Goal: Transaction & Acquisition: Purchase product/service

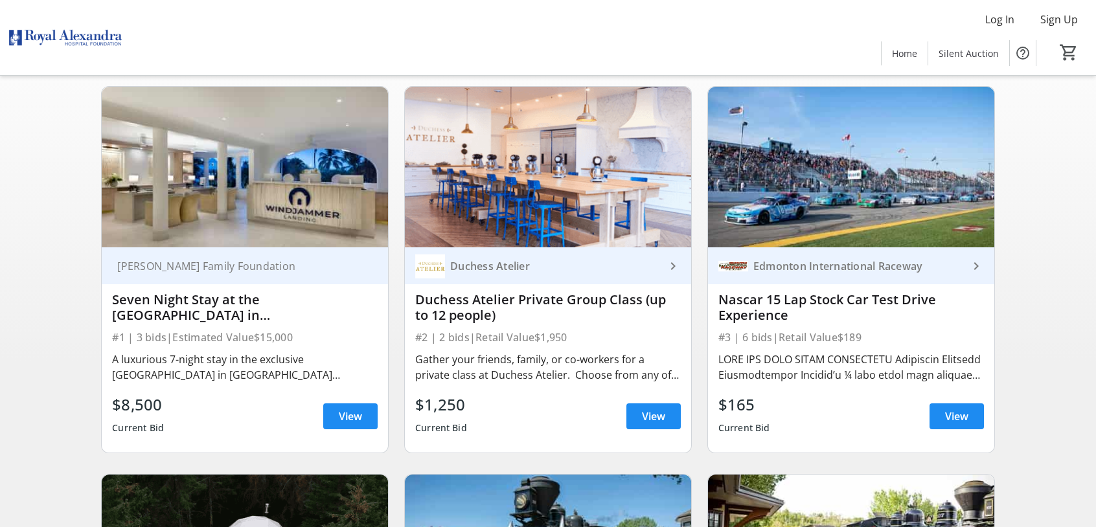
scroll to position [194, 0]
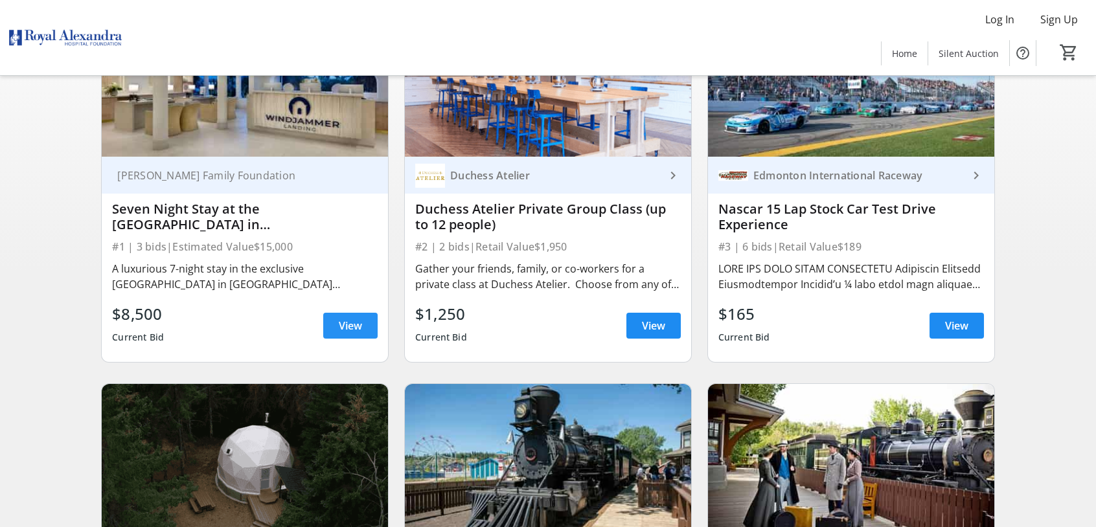
click at [355, 331] on span "View" at bounding box center [350, 326] width 23 height 16
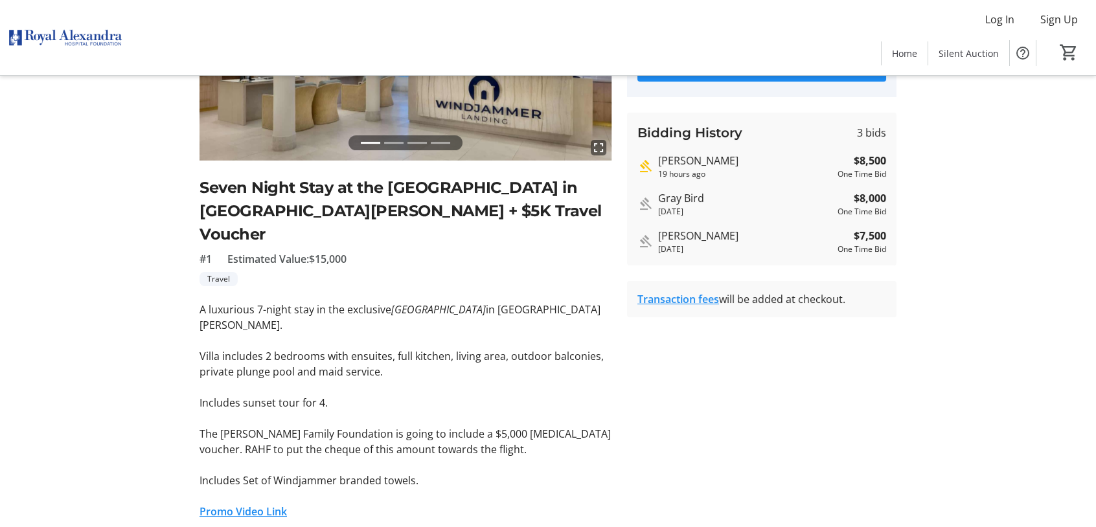
scroll to position [194, 0]
drag, startPoint x: 276, startPoint y: 319, endPoint x: 423, endPoint y: 323, distance: 147.1
click at [423, 348] on p "Villa includes 2 bedrooms with ensuites, full kitchen, living area, outdoor bal…" at bounding box center [406, 363] width 412 height 31
drag, startPoint x: 423, startPoint y: 323, endPoint x: 391, endPoint y: 330, distance: 33.0
click at [391, 348] on p "Villa includes 2 bedrooms with ensuites, full kitchen, living area, outdoor bal…" at bounding box center [406, 363] width 412 height 31
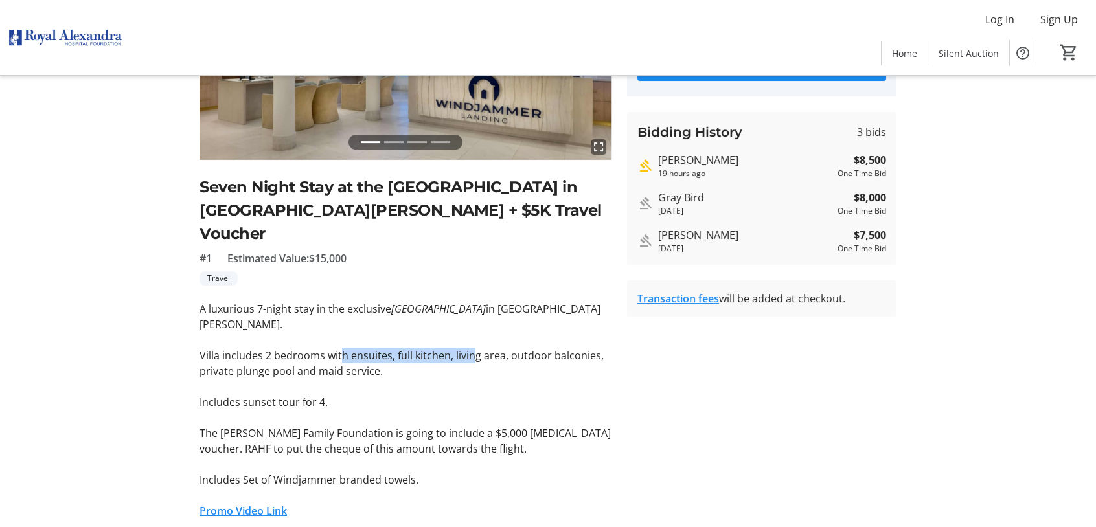
drag, startPoint x: 338, startPoint y: 312, endPoint x: 471, endPoint y: 319, distance: 133.0
click at [471, 348] on p "Villa includes 2 bedrooms with ensuites, full kitchen, living area, outdoor bal…" at bounding box center [406, 363] width 412 height 31
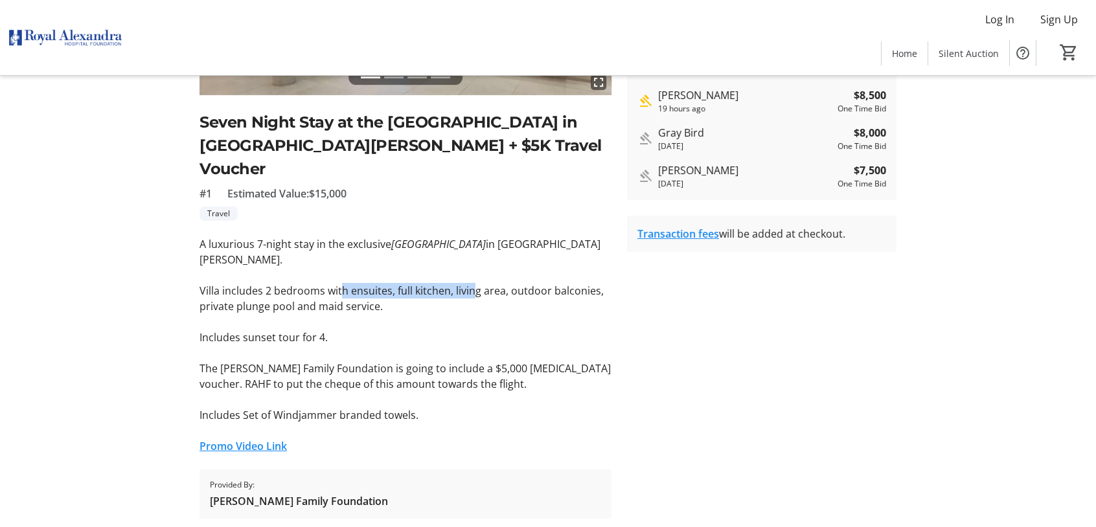
scroll to position [260, 0]
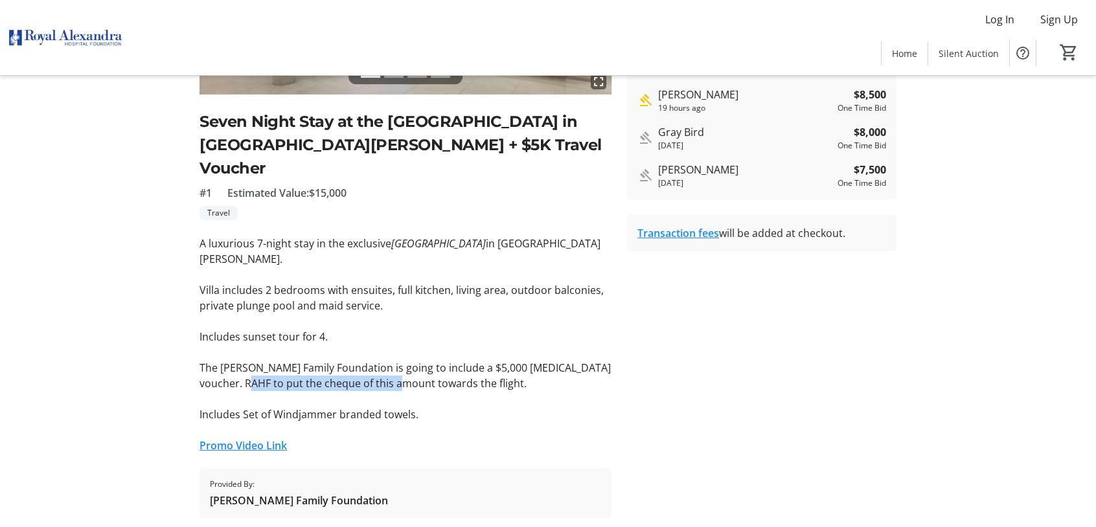
drag, startPoint x: 240, startPoint y: 341, endPoint x: 380, endPoint y: 339, distance: 140.6
click at [380, 360] on p "The [PERSON_NAME] Family Foundation is going to include a $5,000 [MEDICAL_DATA]…" at bounding box center [406, 375] width 412 height 31
drag, startPoint x: 380, startPoint y: 339, endPoint x: 290, endPoint y: 339, distance: 90.0
click at [292, 360] on p "The [PERSON_NAME] Family Foundation is going to include a $5,000 [MEDICAL_DATA]…" at bounding box center [406, 375] width 412 height 31
click at [225, 360] on p "The [PERSON_NAME] Family Foundation is going to include a $5,000 [MEDICAL_DATA]…" at bounding box center [406, 375] width 412 height 31
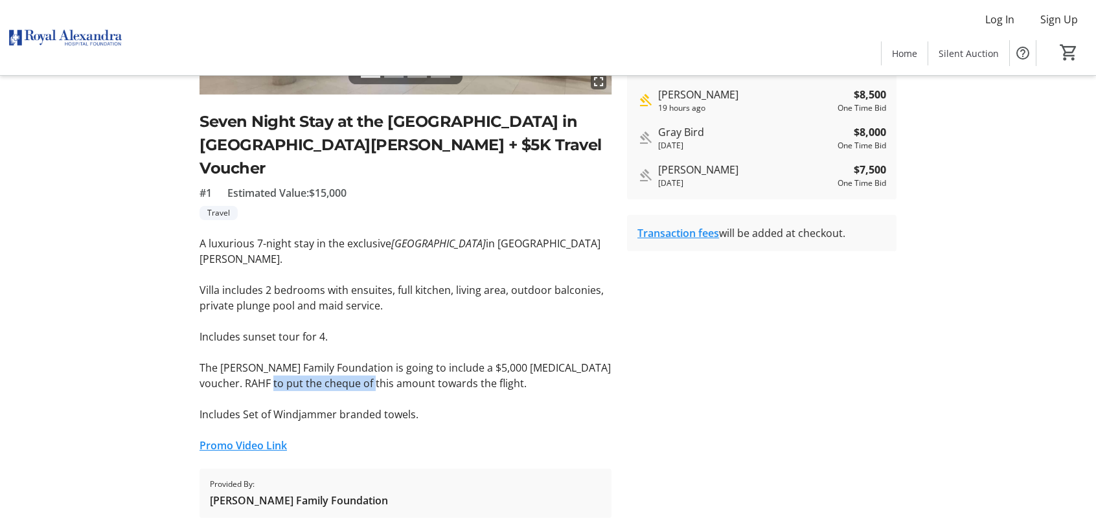
drag, startPoint x: 240, startPoint y: 344, endPoint x: 347, endPoint y: 341, distance: 106.3
click at [347, 360] on p "The [PERSON_NAME] Family Foundation is going to include a $5,000 [MEDICAL_DATA]…" at bounding box center [406, 375] width 412 height 31
drag, startPoint x: 235, startPoint y: 375, endPoint x: 373, endPoint y: 378, distance: 138.7
click at [373, 407] on p "Includes Set of Windjammer branded towels." at bounding box center [406, 415] width 412 height 16
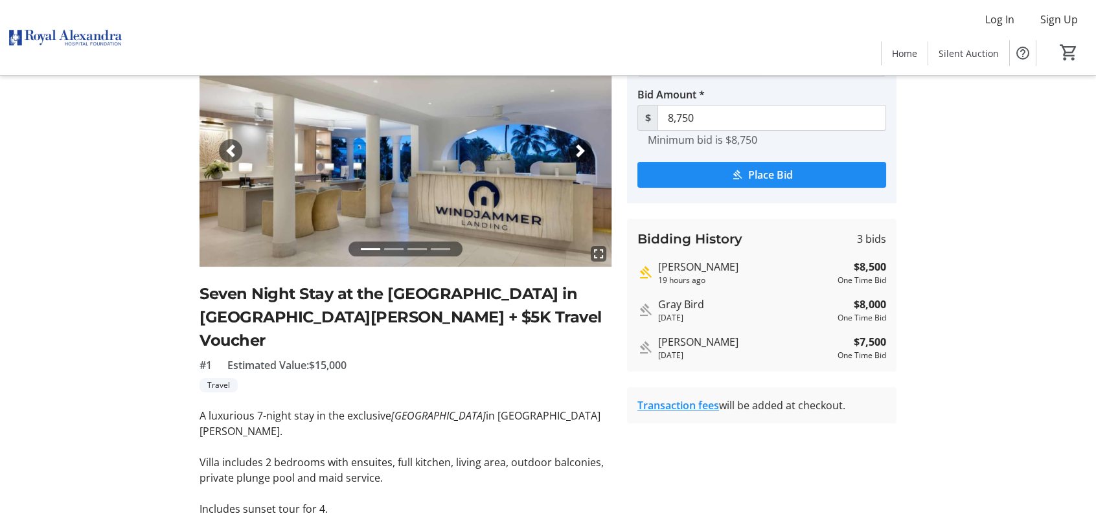
scroll to position [65, 0]
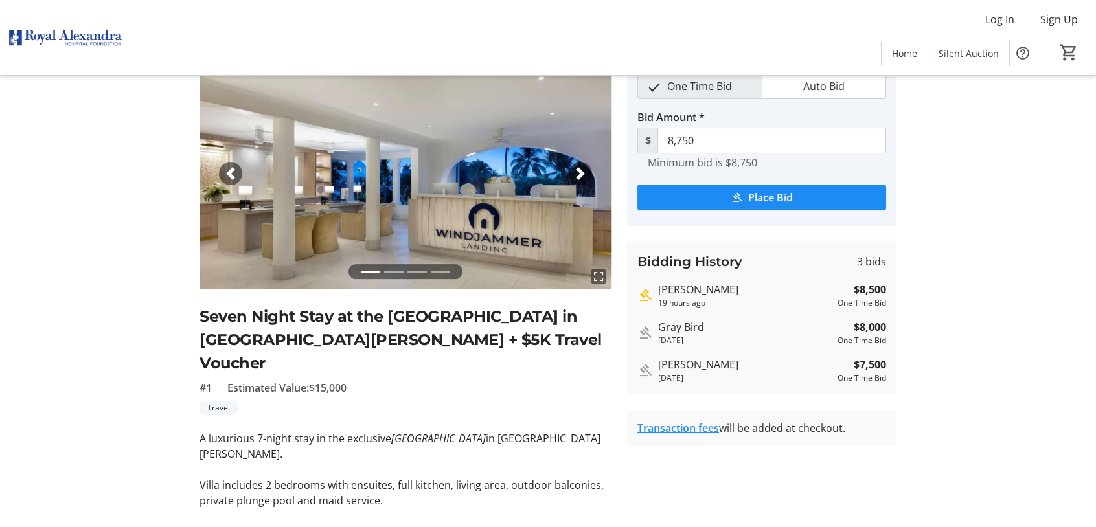
click at [396, 271] on li at bounding box center [393, 271] width 19 height 15
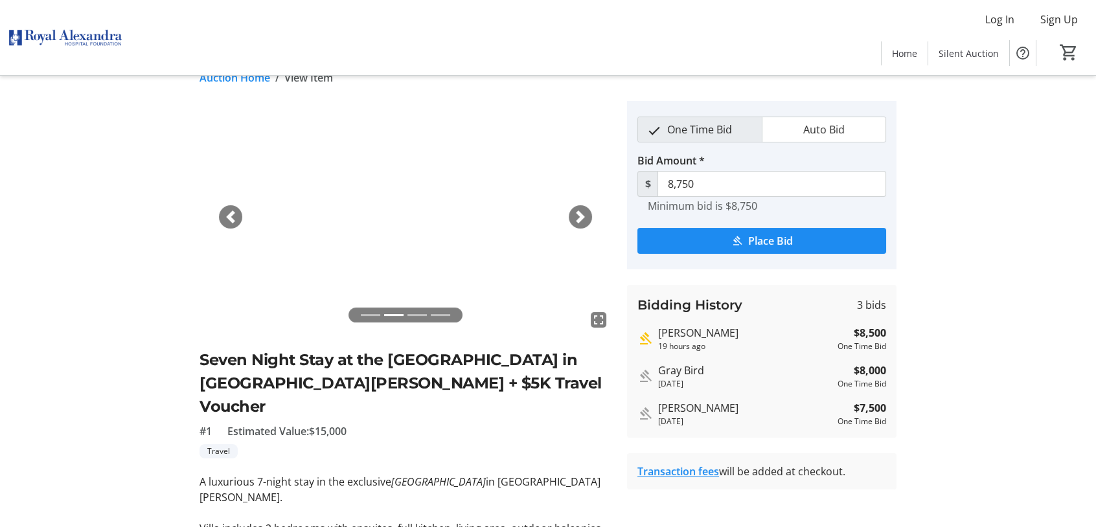
scroll to position [0, 0]
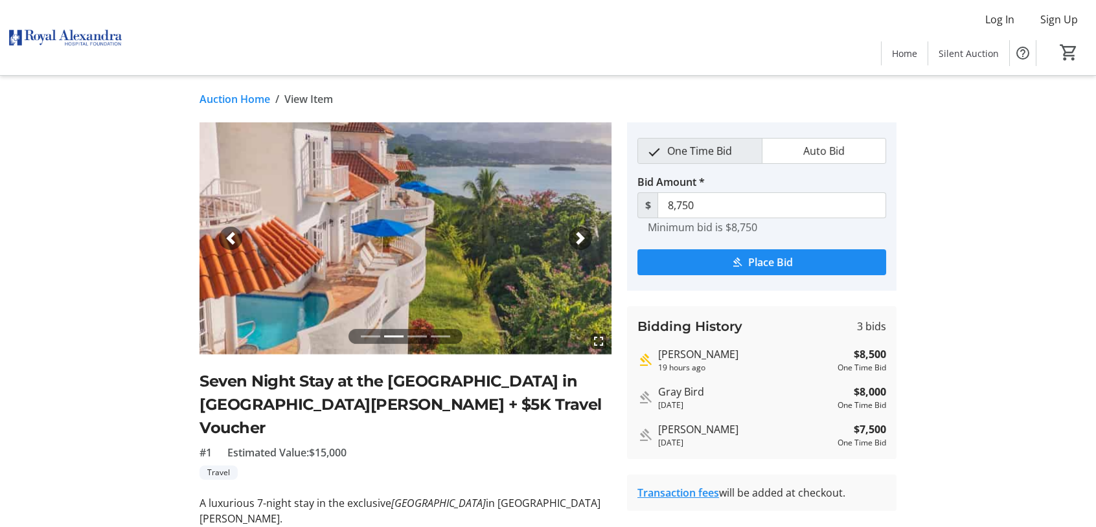
click at [418, 336] on li at bounding box center [416, 336] width 19 height 15
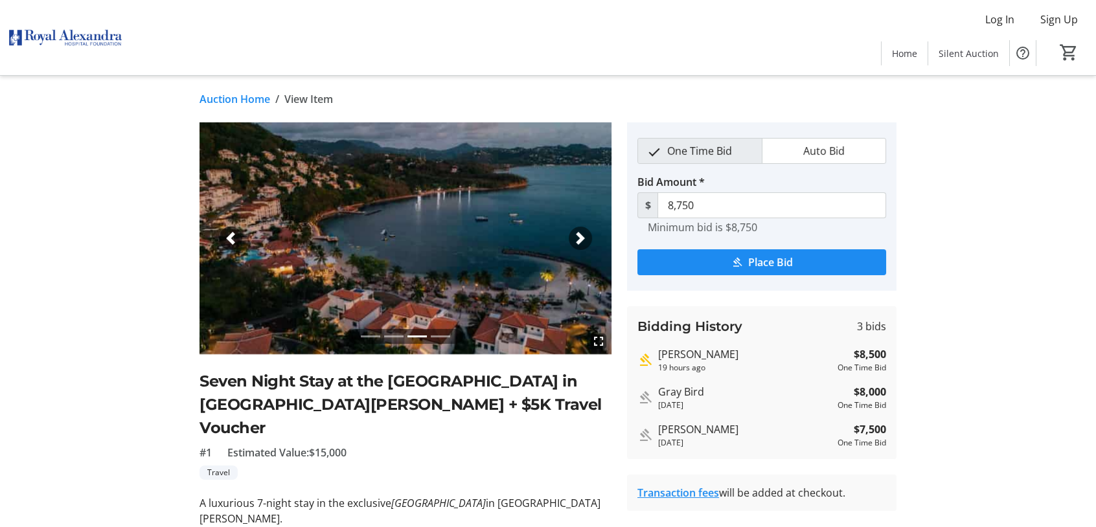
click at [442, 336] on li at bounding box center [440, 336] width 19 height 15
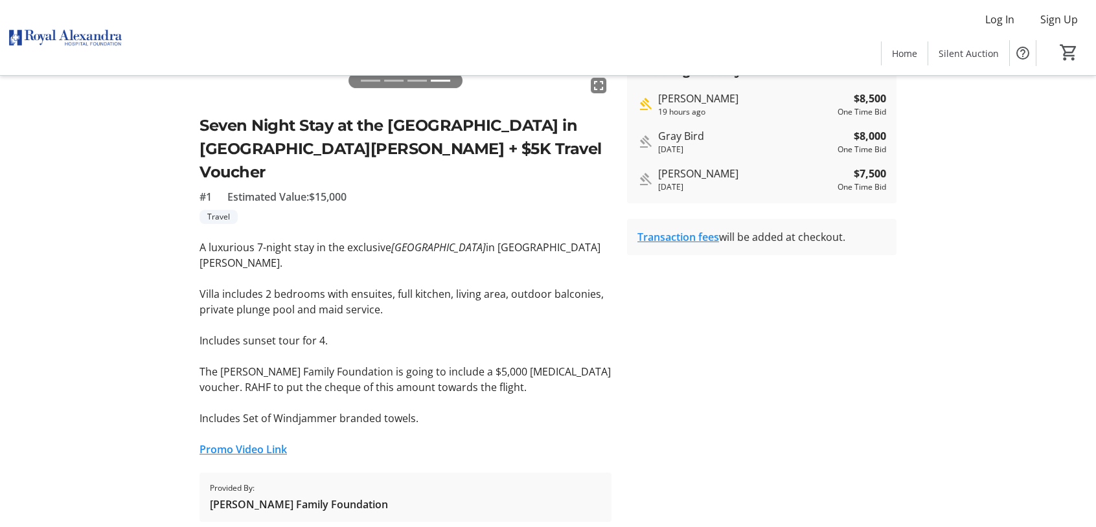
scroll to position [259, 0]
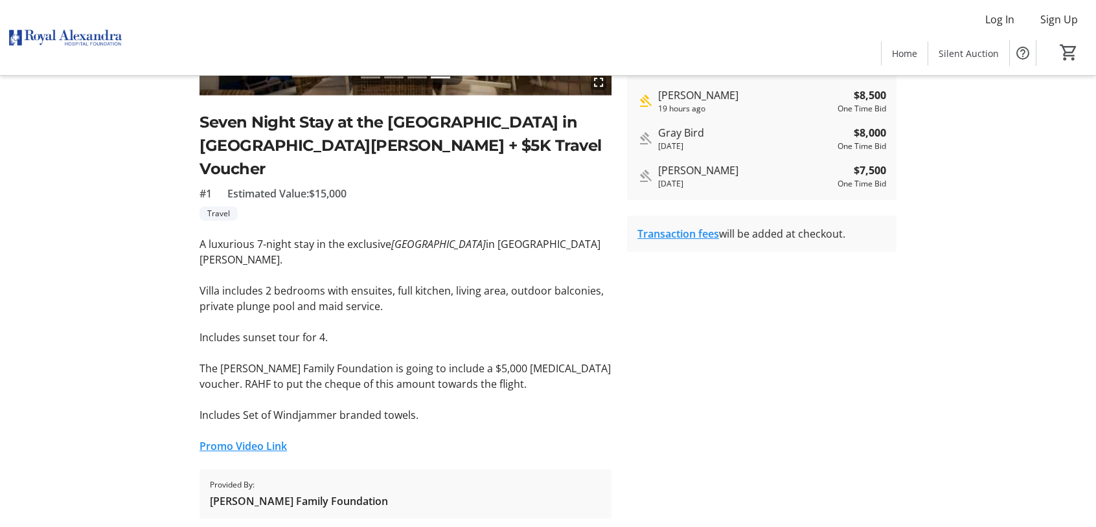
click at [285, 439] on link "Promo Video Link" at bounding box center [243, 446] width 87 height 14
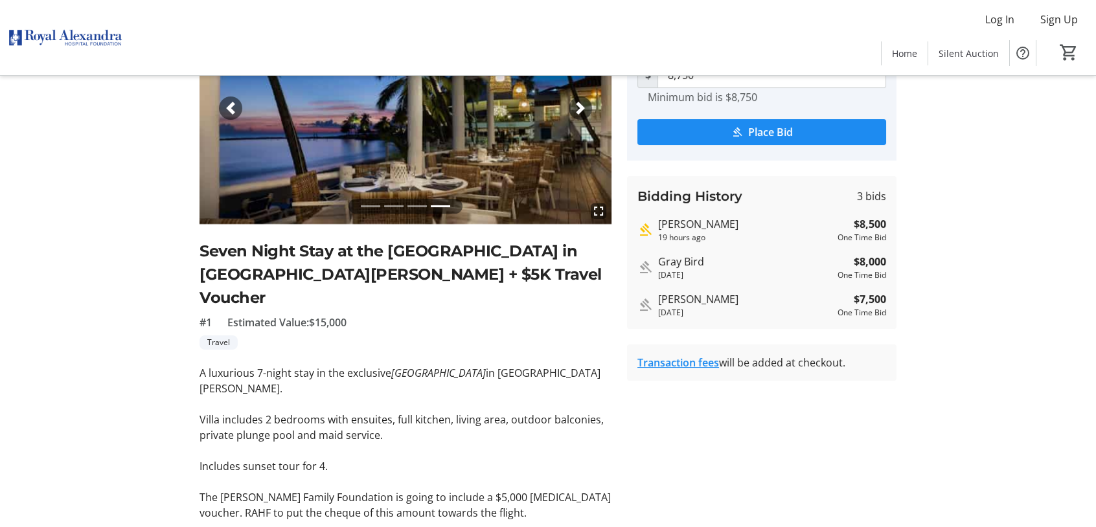
scroll to position [1, 0]
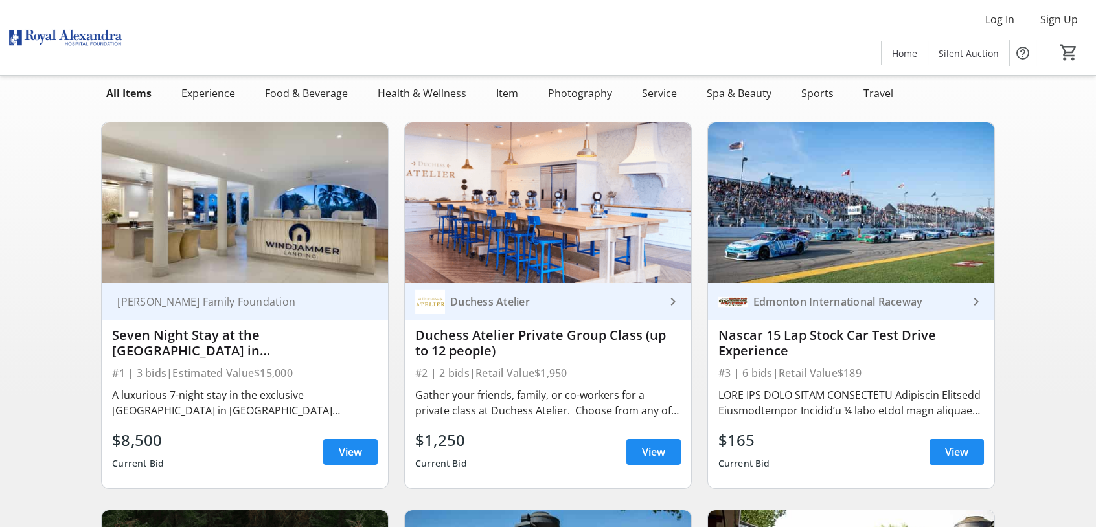
scroll to position [65, 0]
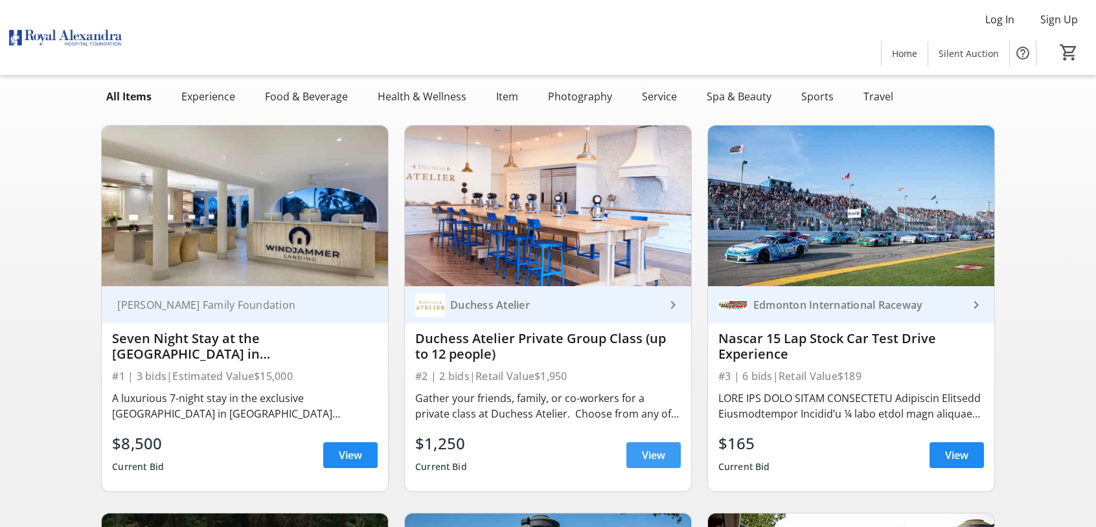
click at [637, 451] on span at bounding box center [653, 455] width 54 height 31
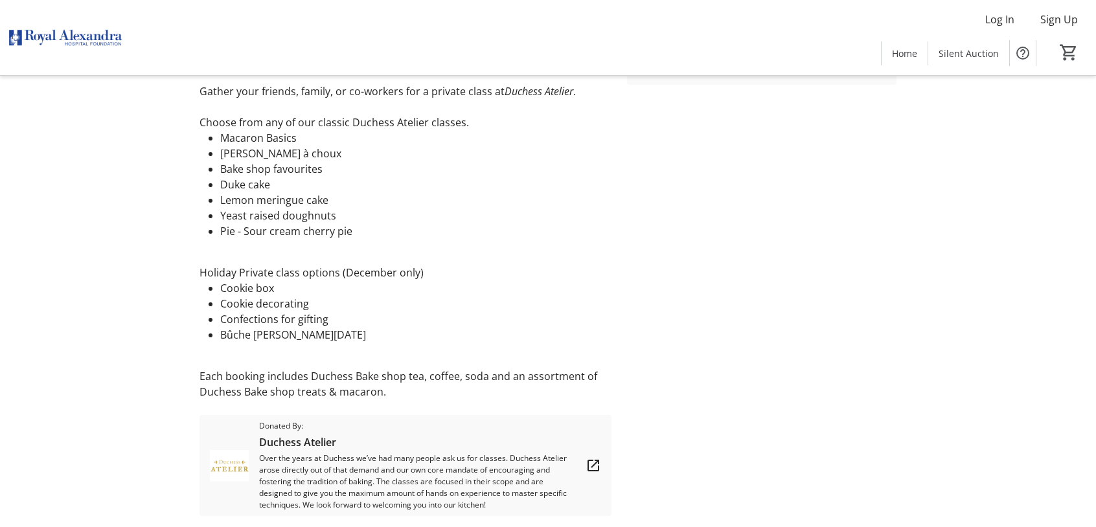
scroll to position [403, 0]
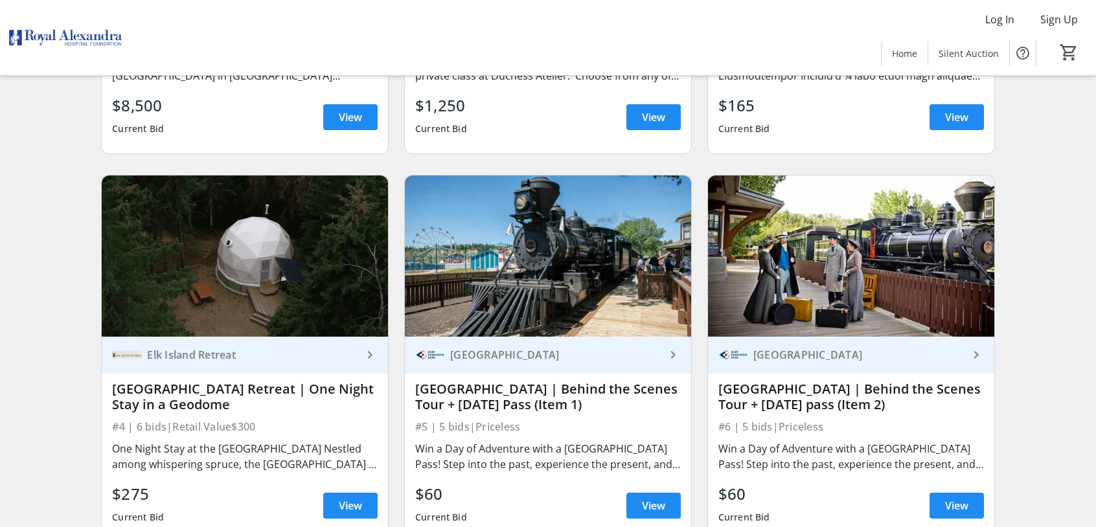
scroll to position [65, 0]
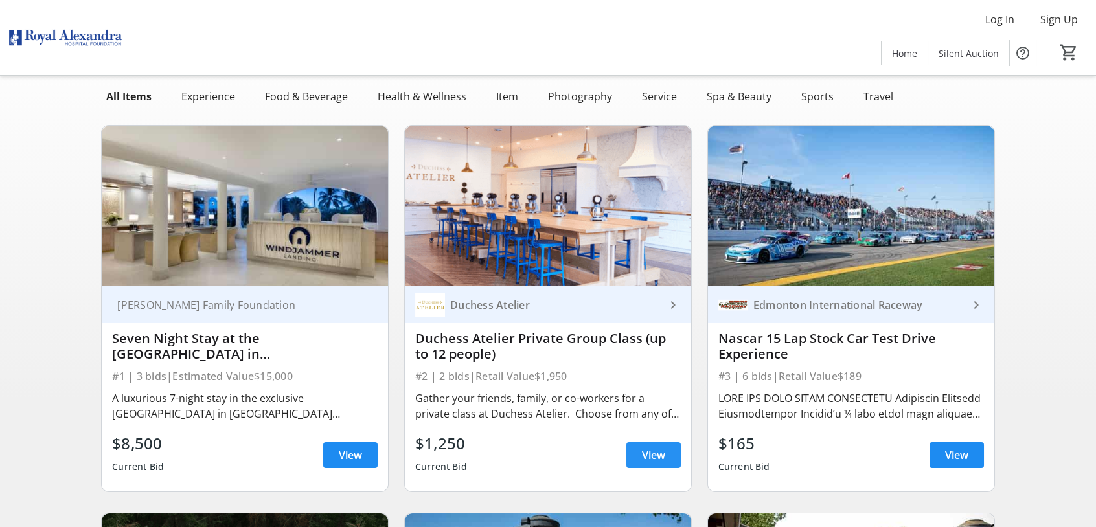
click at [641, 445] on span at bounding box center [653, 455] width 54 height 31
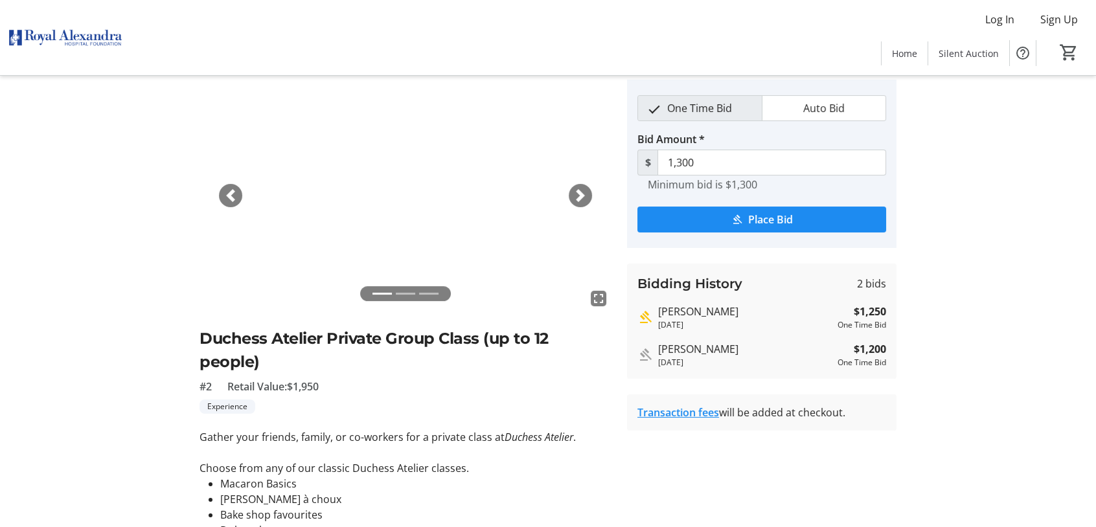
scroll to position [65, 0]
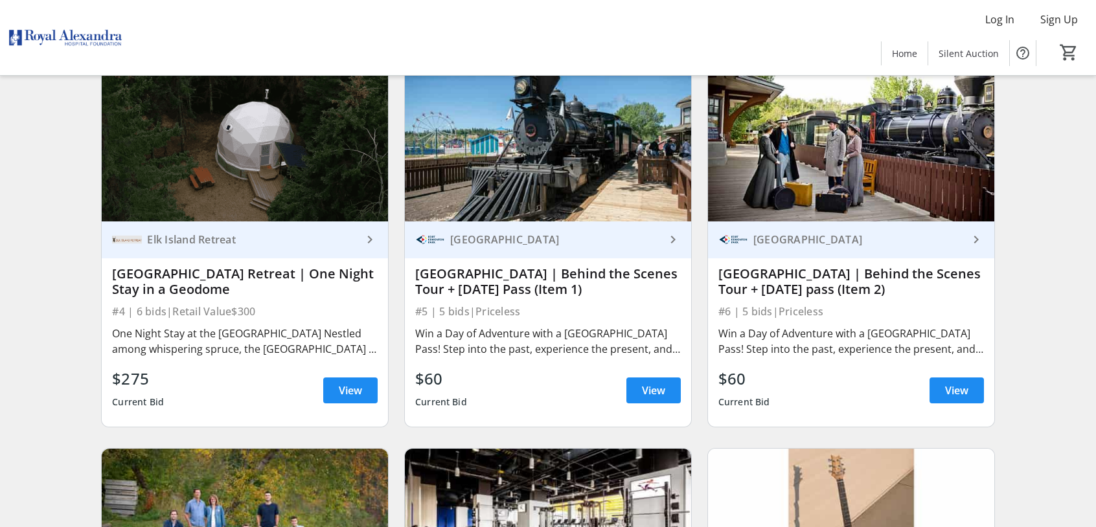
scroll to position [583, 0]
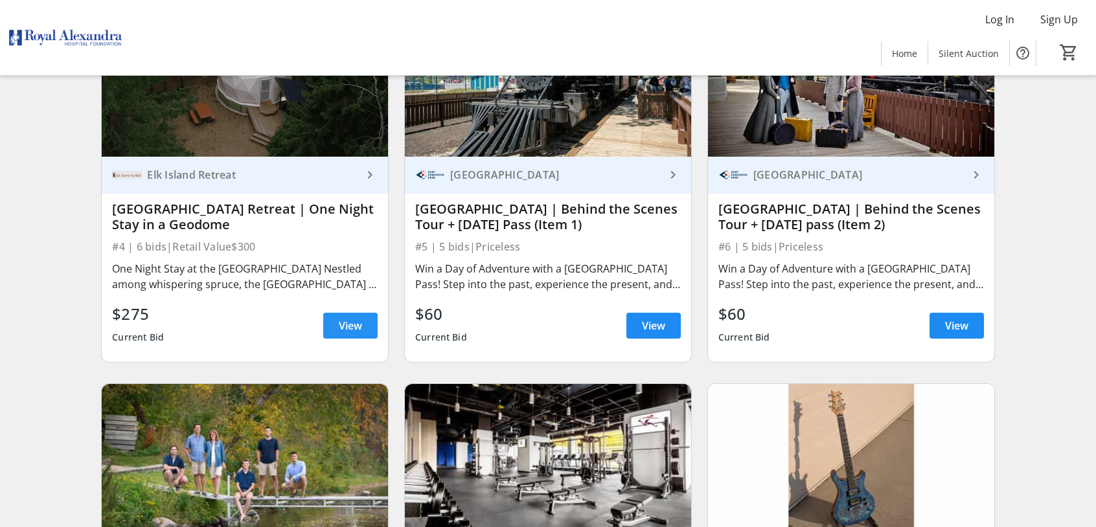
click at [343, 325] on span "View" at bounding box center [350, 326] width 23 height 16
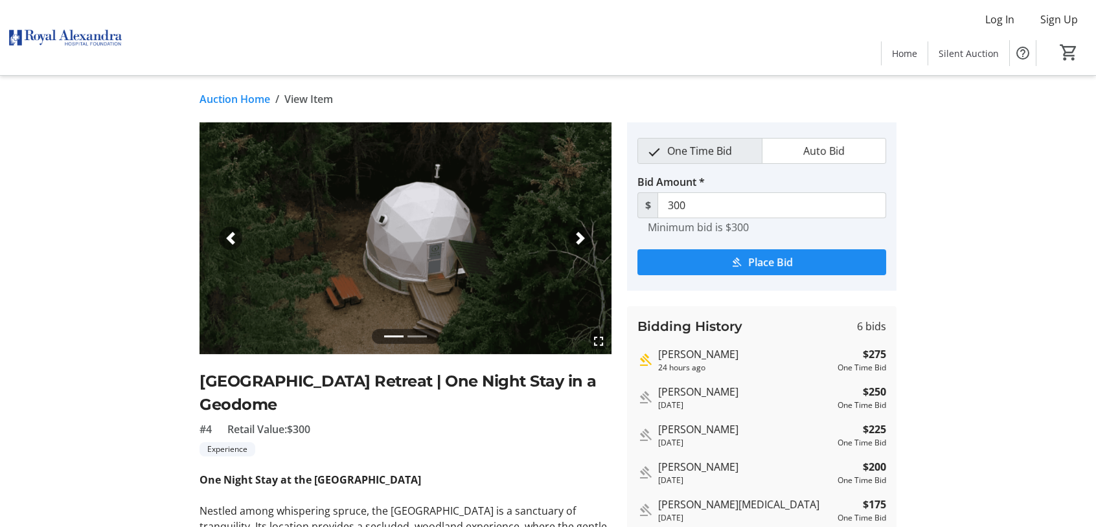
click at [422, 336] on li at bounding box center [416, 336] width 19 height 15
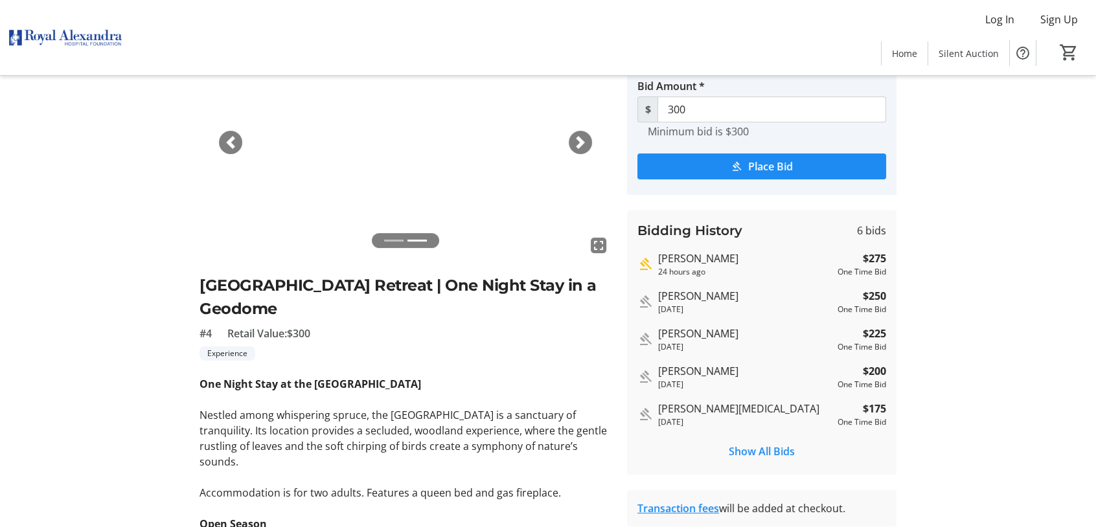
scroll to position [93, 0]
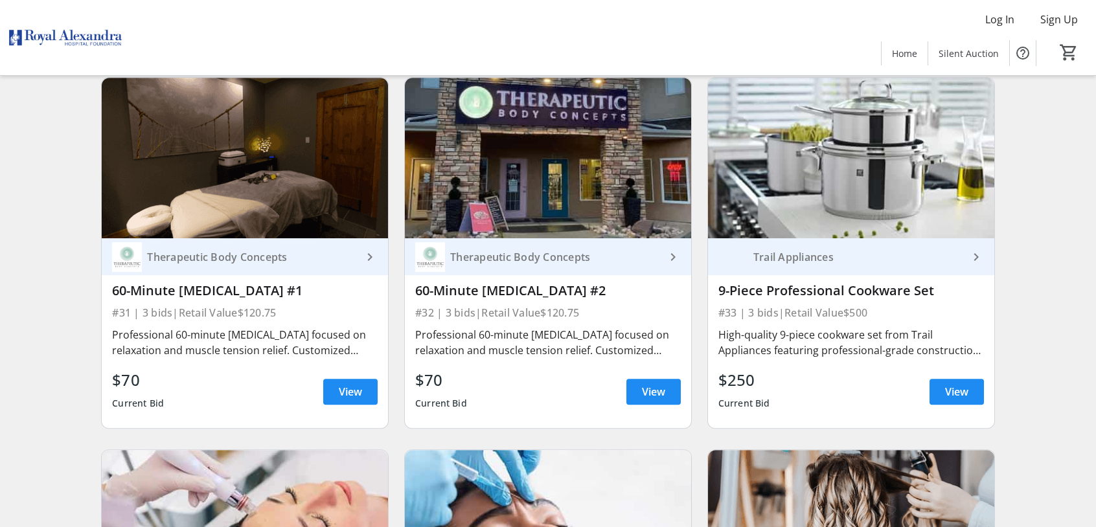
scroll to position [3952, 0]
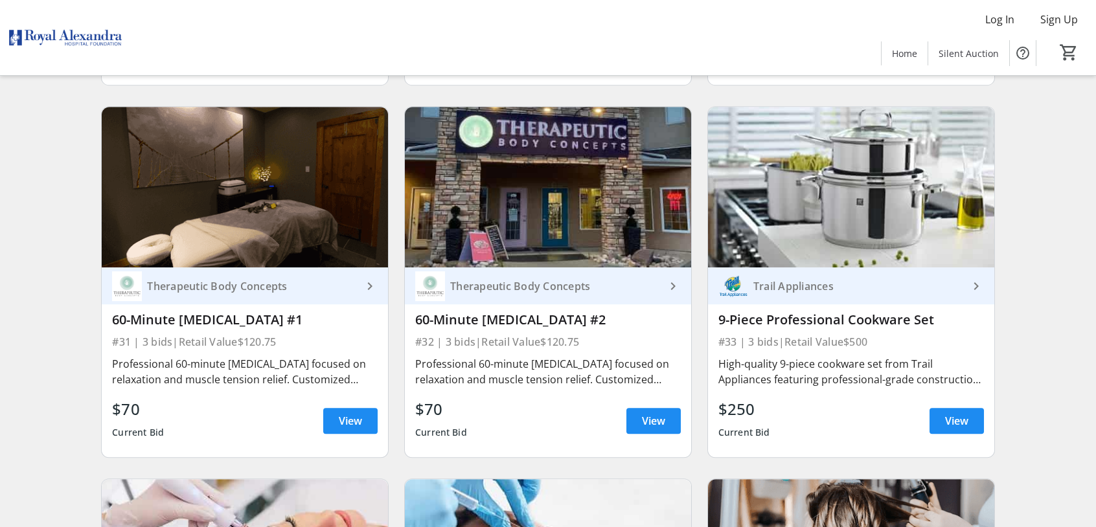
click at [842, 233] on img at bounding box center [851, 187] width 286 height 161
click at [815, 286] on div "Trail Appliances" at bounding box center [858, 286] width 220 height 13
click at [957, 413] on span "View" at bounding box center [956, 421] width 23 height 16
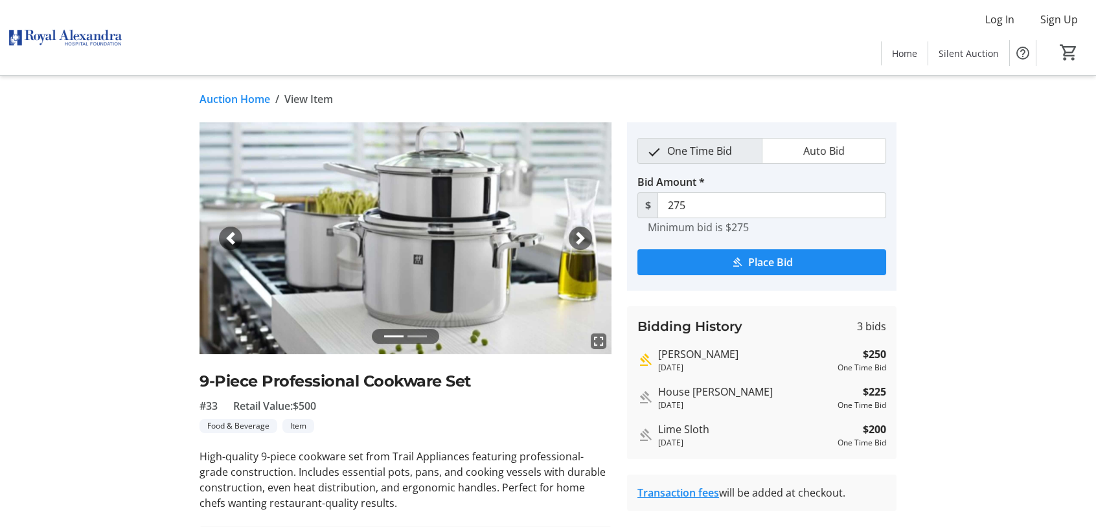
click at [413, 332] on li at bounding box center [416, 336] width 19 height 15
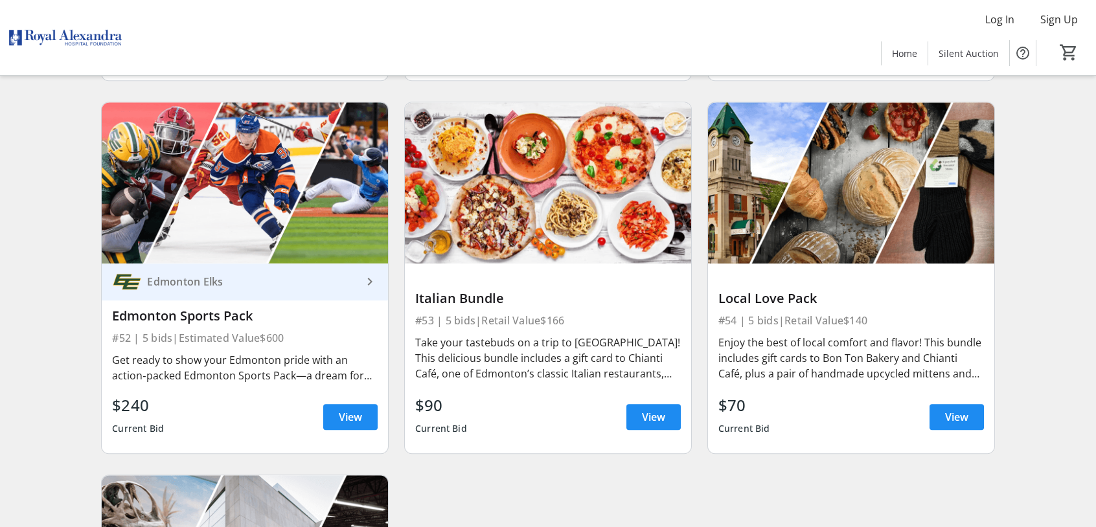
scroll to position [6673, 0]
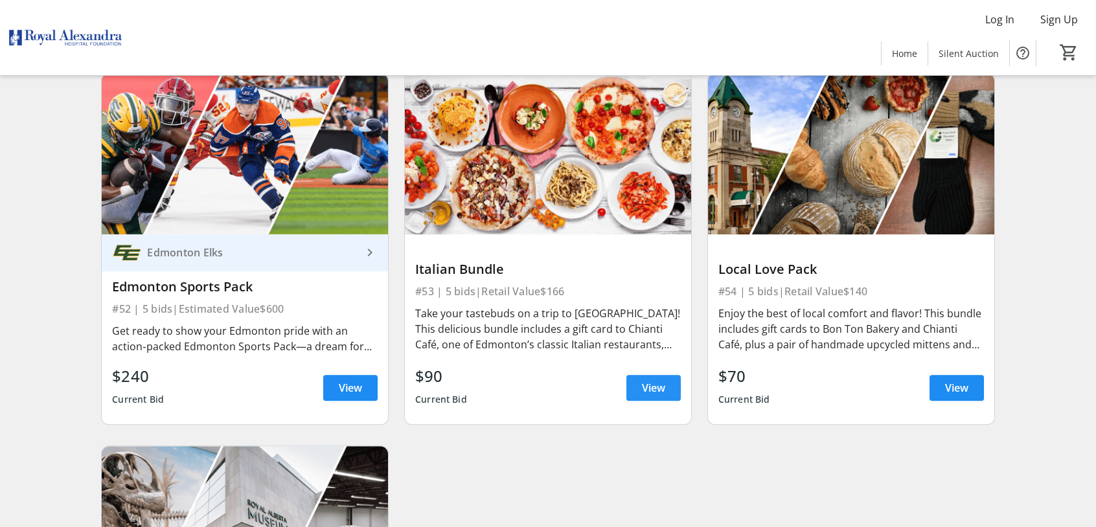
click at [639, 386] on span at bounding box center [653, 388] width 54 height 31
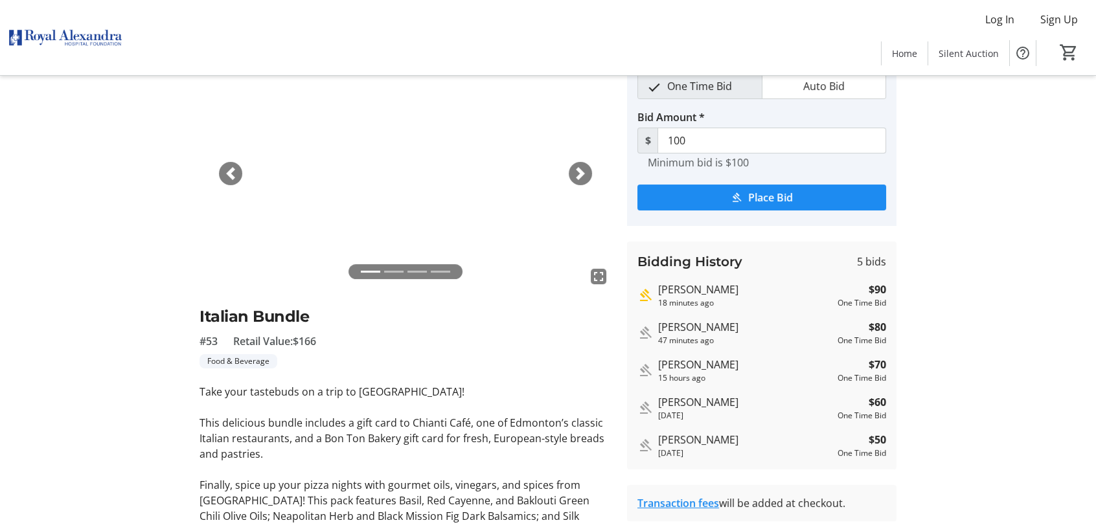
scroll to position [156, 0]
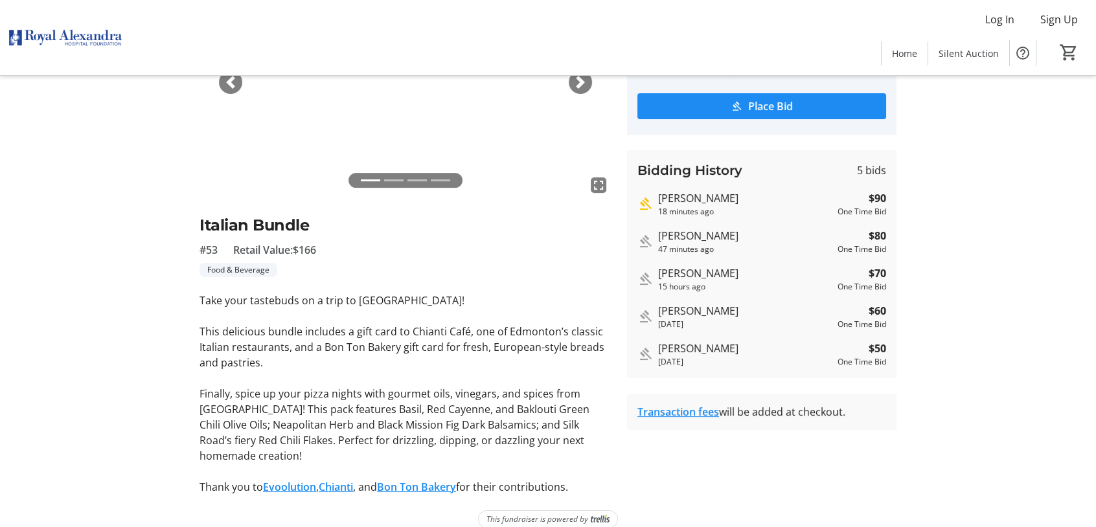
click at [341, 480] on link "Chianti" at bounding box center [336, 487] width 34 height 14
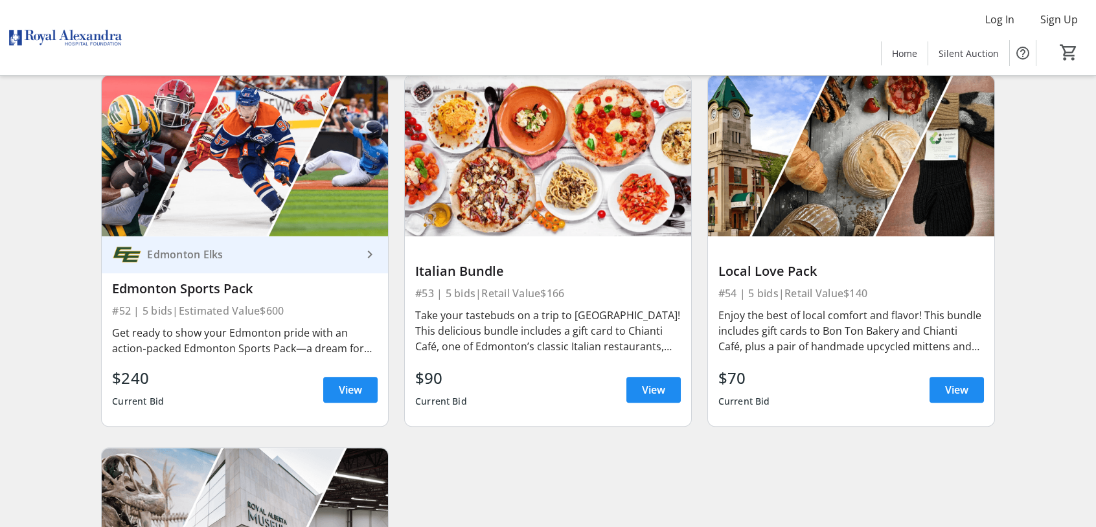
scroll to position [6652, 0]
